Goal: Check status

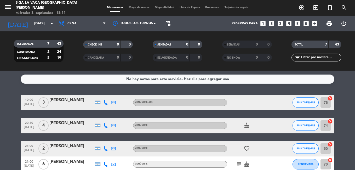
scroll to position [75, 0]
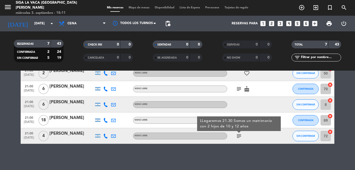
click at [105, 118] on icon at bounding box center [105, 120] width 5 height 5
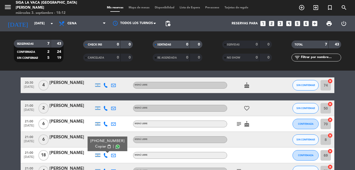
scroll to position [0, 0]
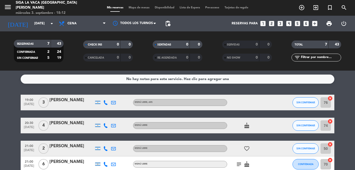
click at [91, 57] on span "CANCELADA" at bounding box center [96, 57] width 16 height 3
click at [162, 58] on span "RE AGENDADA" at bounding box center [166, 57] width 19 height 3
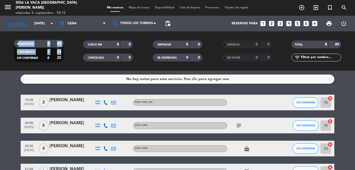
click at [0, 65] on html "close × Siga la vaca Puerto [PERSON_NAME] × chrome_reader_mode Listado de Reser…" at bounding box center [177, 85] width 355 height 170
click at [68, 62] on filter-checkbox "RESERVADAS 8 49 CONFIRMADA 2 24 SIN CONFIRMAR 6 25" at bounding box center [39, 51] width 70 height 22
click at [0, 93] on html "close × Siga la vaca Puerto [PERSON_NAME] × chrome_reader_mode Listado de Reser…" at bounding box center [177, 85] width 355 height 170
click at [239, 120] on div "subject" at bounding box center [250, 125] width 47 height 15
click at [240, 124] on icon "subject" at bounding box center [239, 125] width 6 height 6
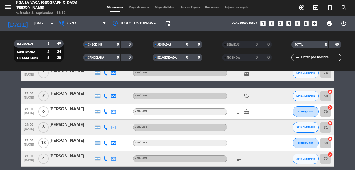
scroll to position [46, 0]
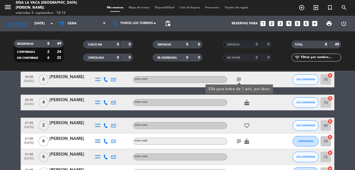
click at [257, 113] on div "19:00 [DATE] 3 [PERSON_NAME] libre , ARS SIN CONFIRMAR 76 cancel 20:00 [DATE] 6…" at bounding box center [178, 122] width 314 height 147
